Goal: Feedback & Contribution: Submit feedback/report problem

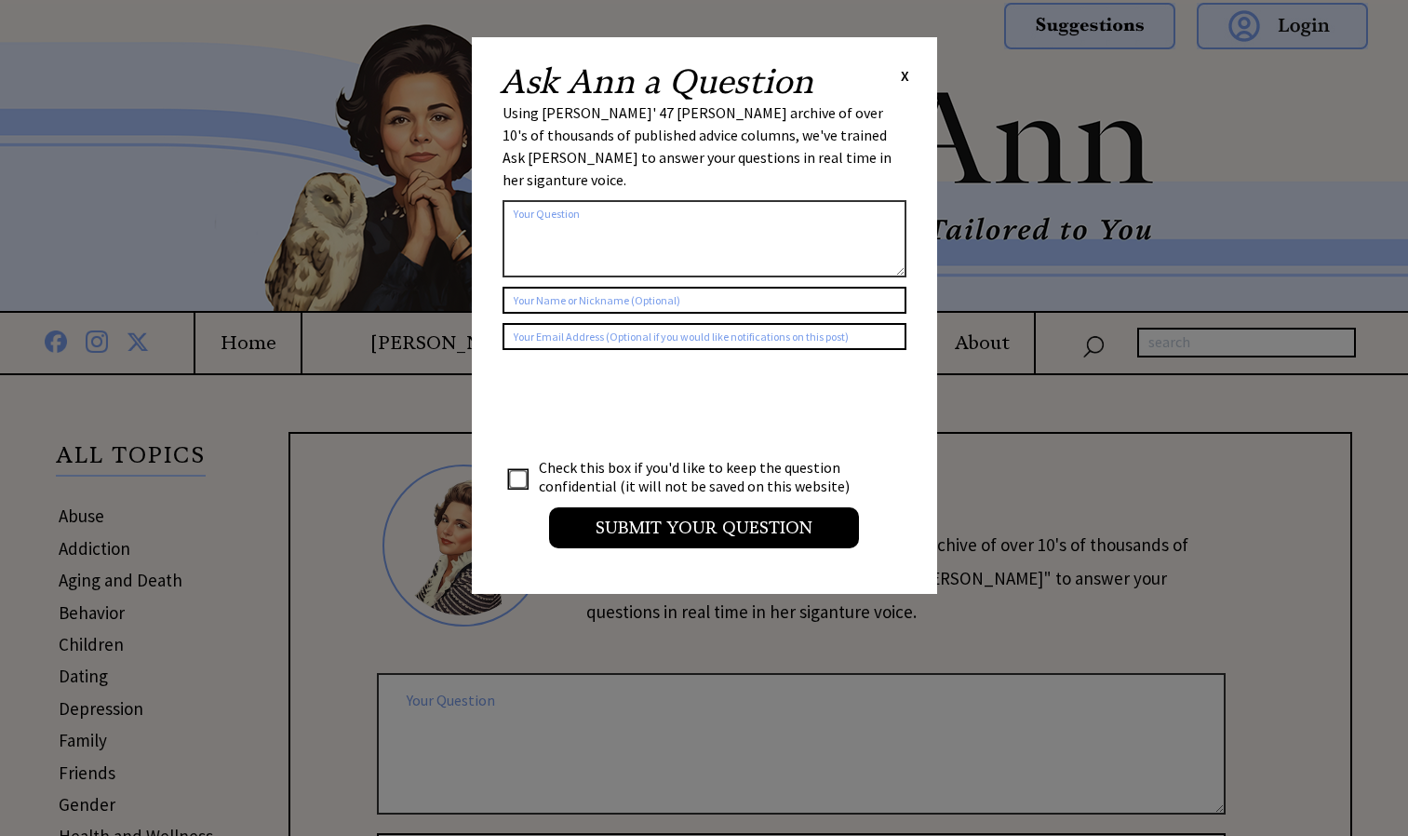
click at [598, 216] on textarea at bounding box center [705, 238] width 404 height 77
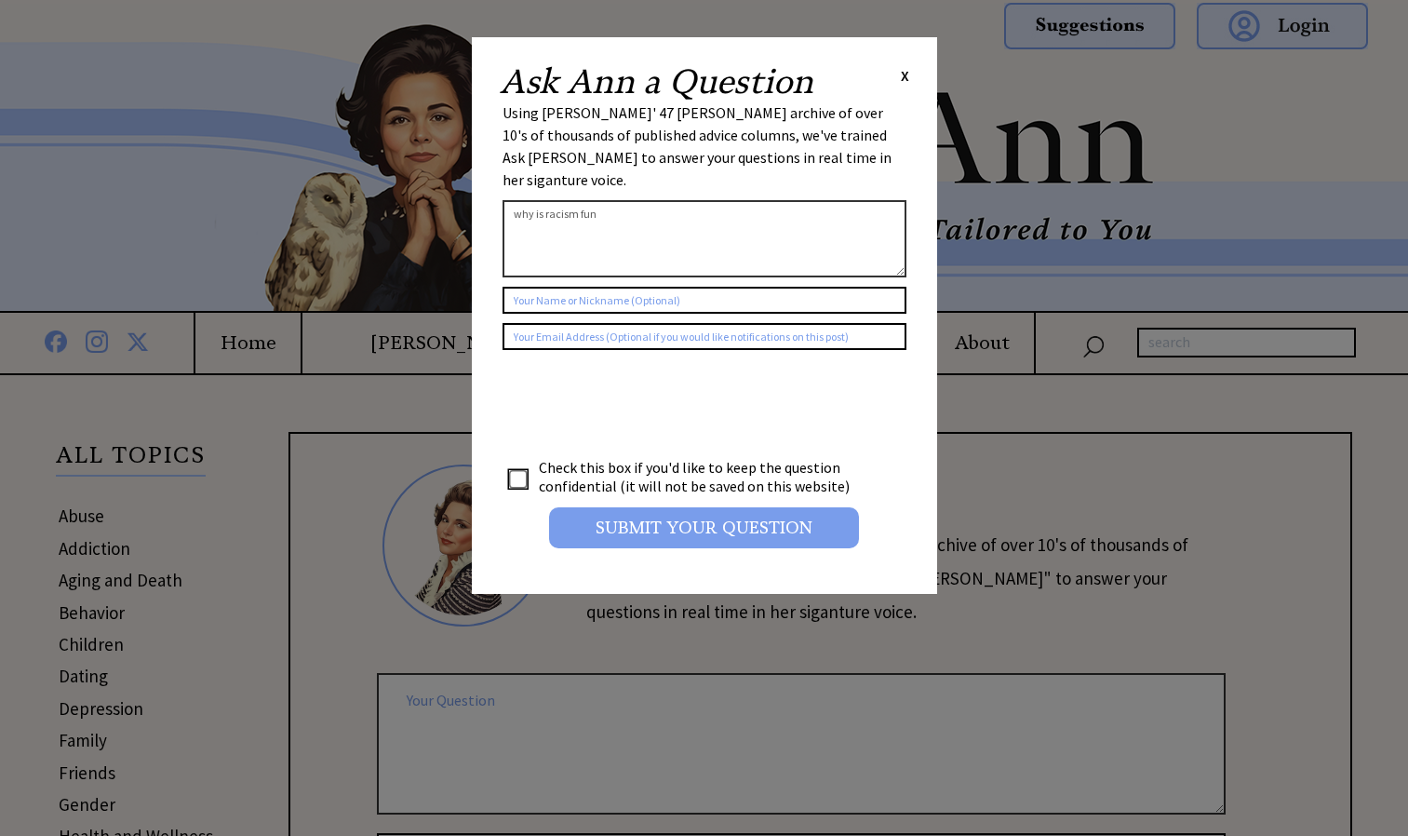
click at [617, 507] on input "Submit your Question" at bounding box center [704, 527] width 310 height 41
click at [651, 507] on input "Submit your Question" at bounding box center [704, 527] width 310 height 41
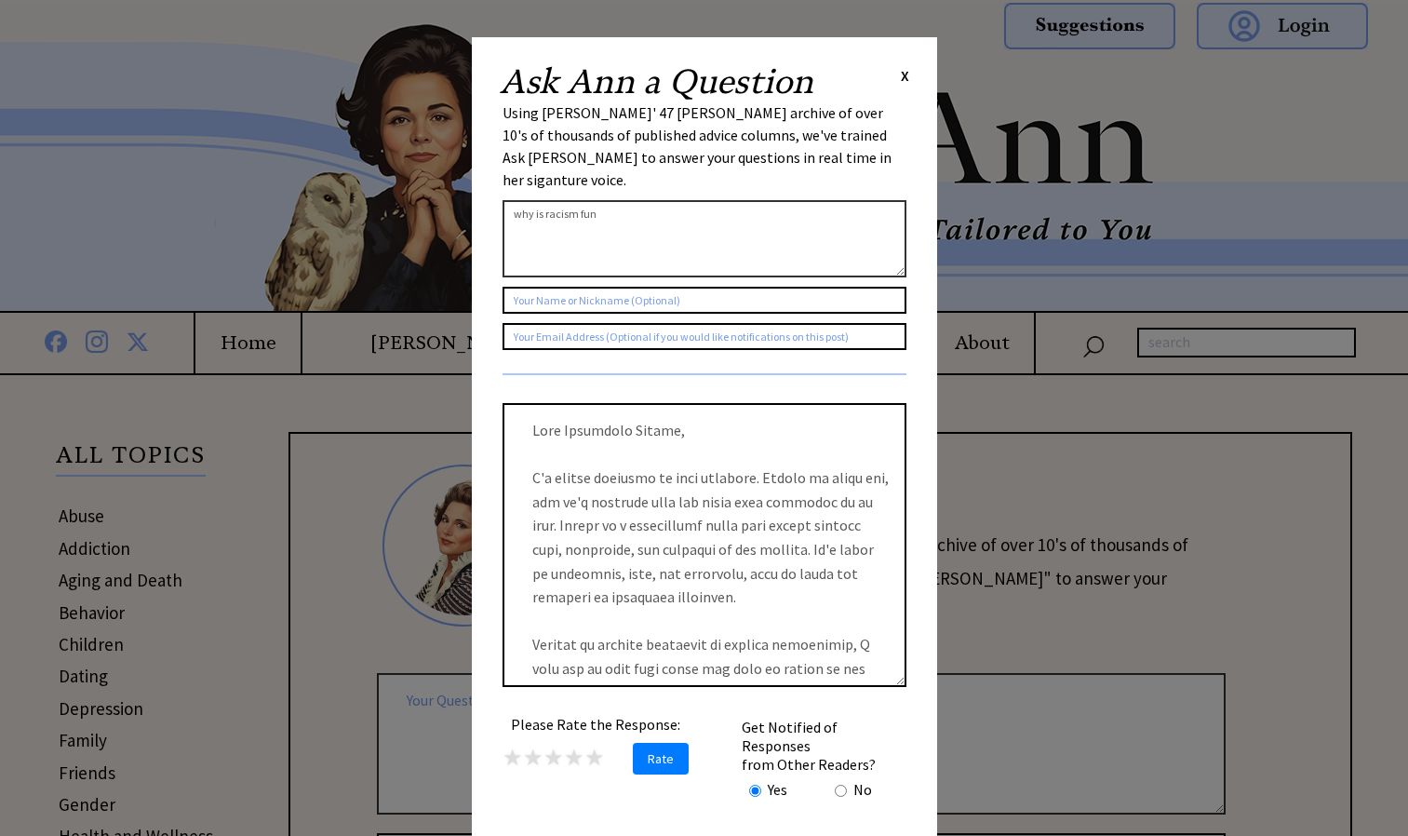
drag, startPoint x: 771, startPoint y: 197, endPoint x: 266, endPoint y: 162, distance: 505.7
type textarea "="
type textarea "kys"
click at [515, 747] on span "★" at bounding box center [513, 757] width 20 height 29
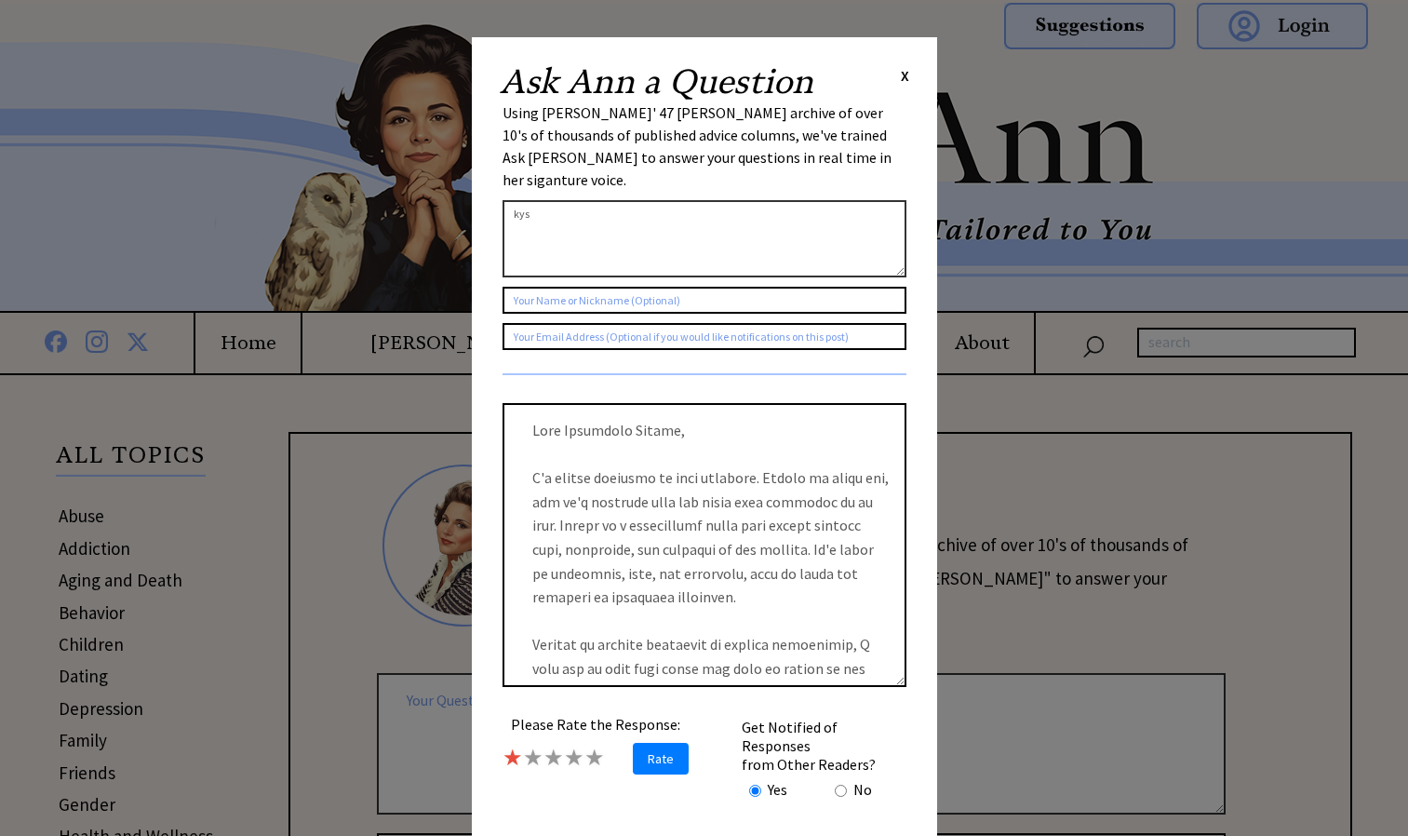
scroll to position [429, 0]
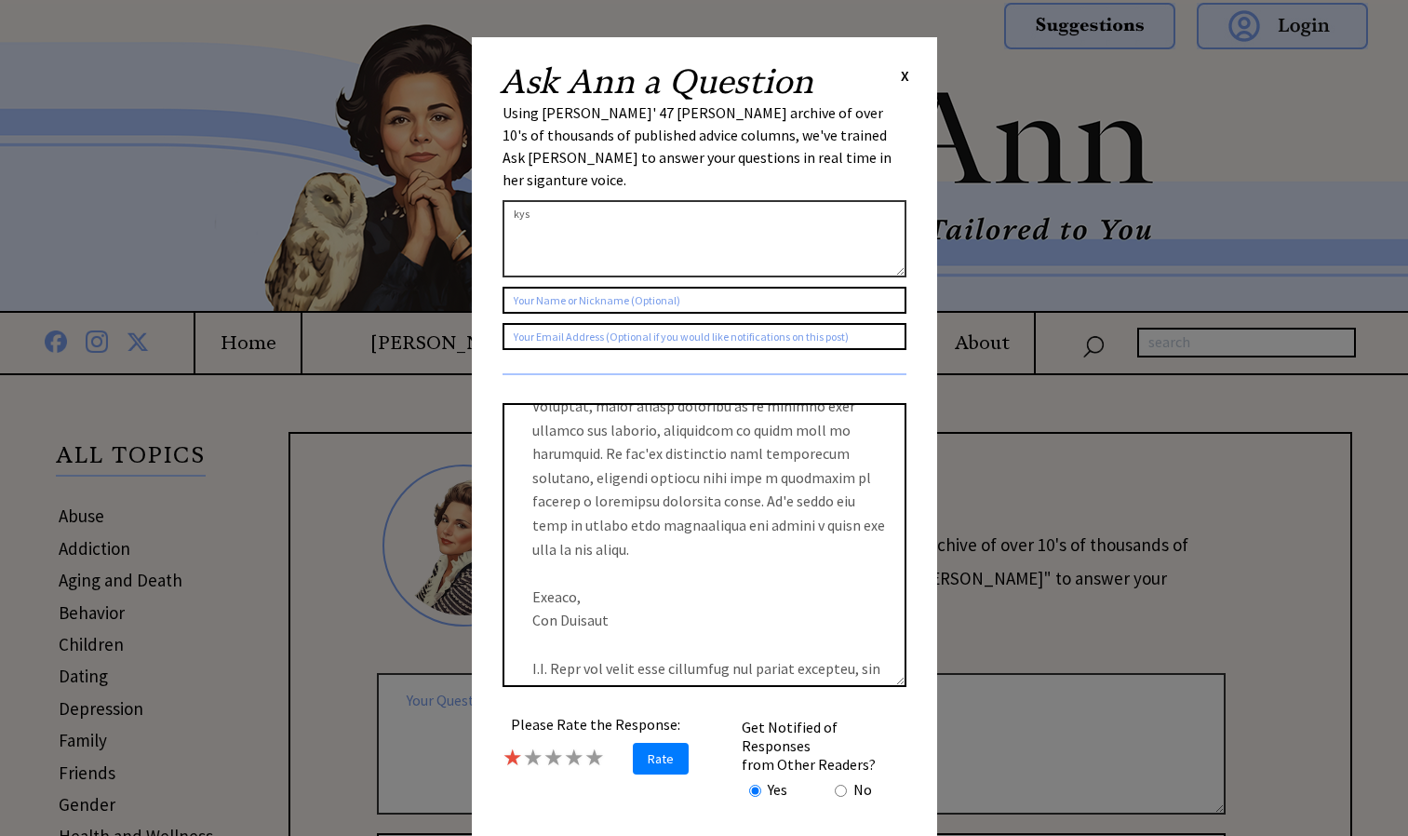
drag, startPoint x: 655, startPoint y: 202, endPoint x: 309, endPoint y: 276, distance: 354.1
type textarea "why was [PERSON_NAME] a fucking retard"
click at [911, 74] on div "Ask [PERSON_NAME] a Question X Using [PERSON_NAME]' 47 [PERSON_NAME] archive of…" at bounding box center [704, 476] width 465 height 878
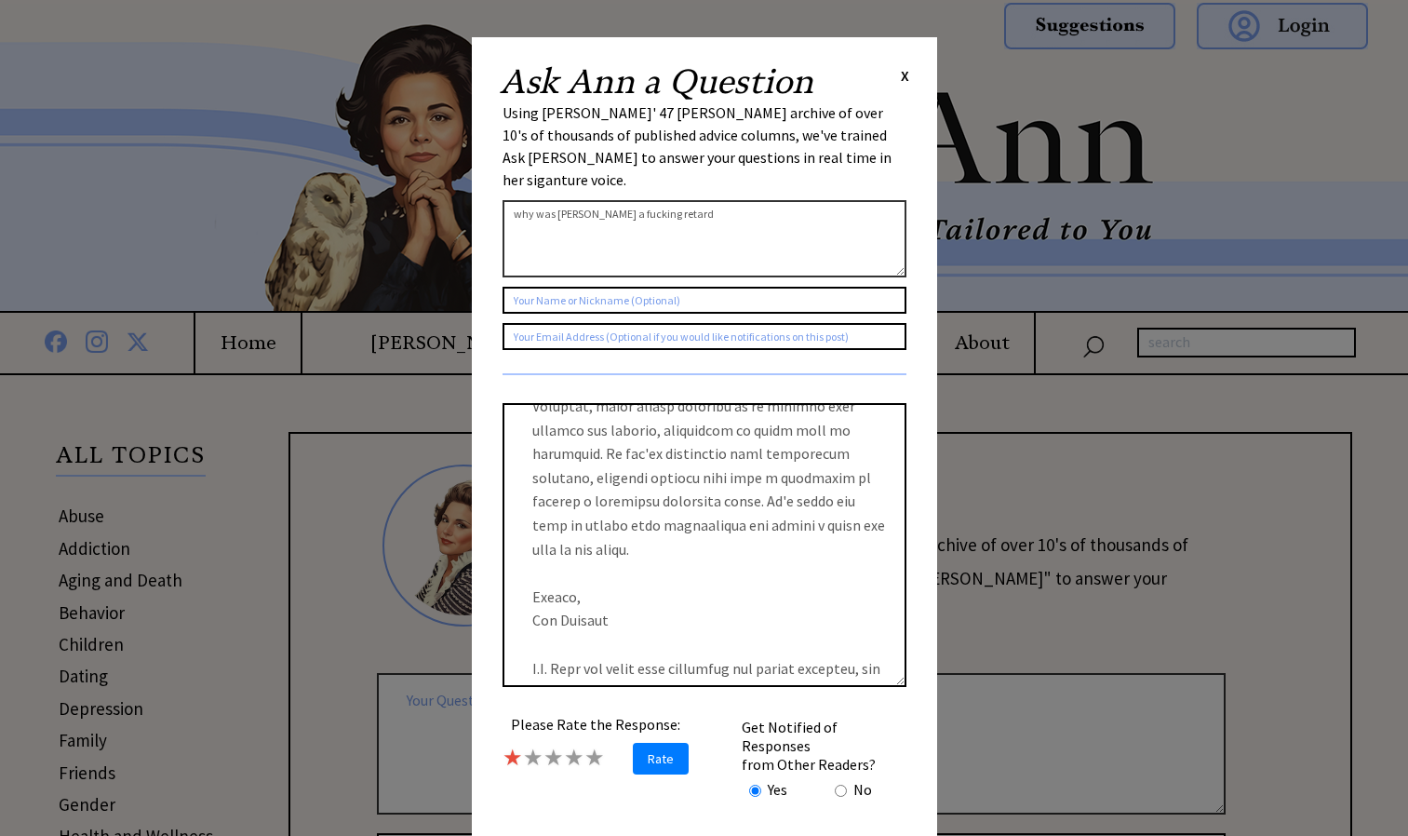
click at [903, 82] on span "X" at bounding box center [905, 75] width 8 height 19
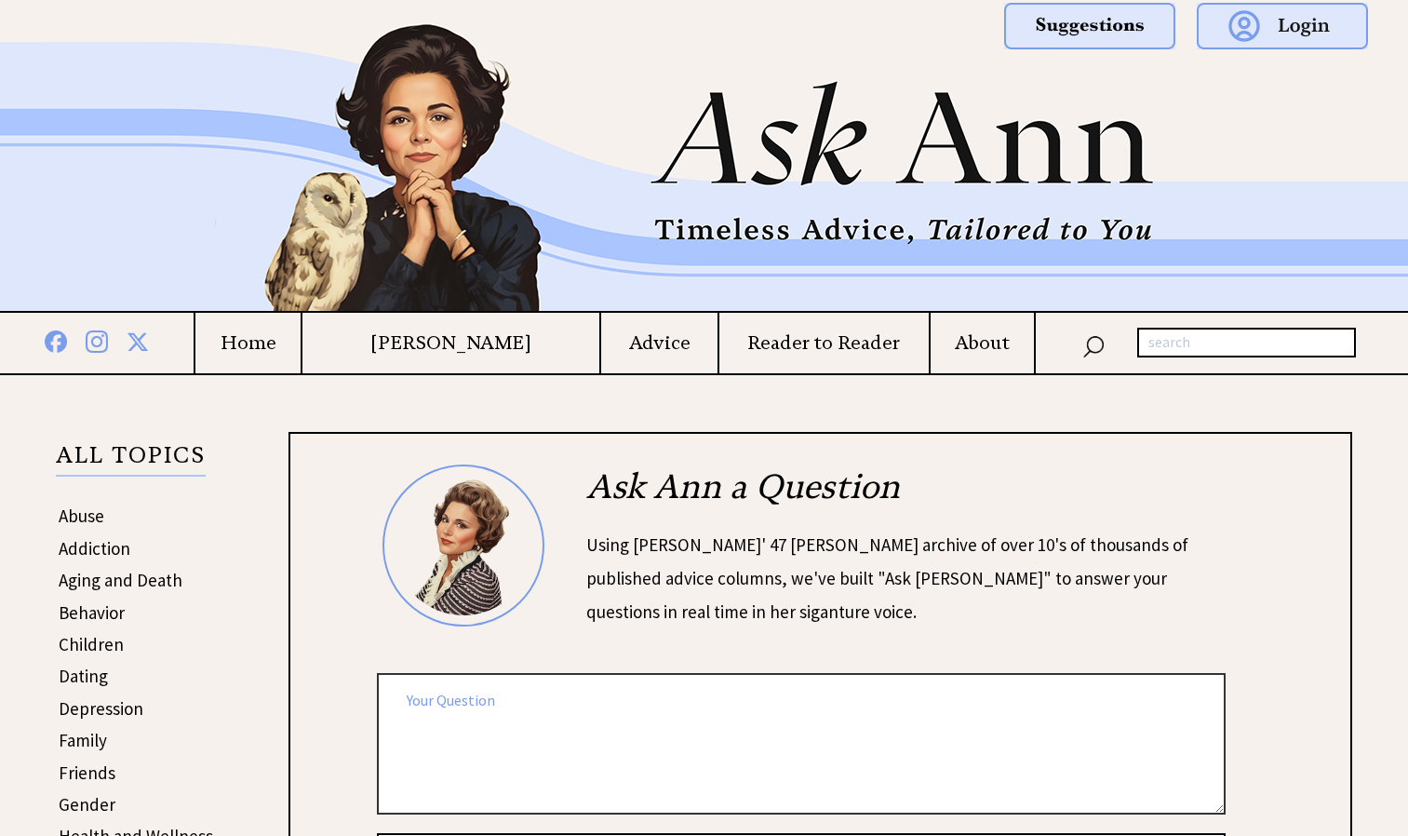
click at [585, 684] on textarea at bounding box center [801, 743] width 849 height 141
click at [435, 349] on h4 "[PERSON_NAME]" at bounding box center [450, 342] width 297 height 23
